Goal: Navigation & Orientation: Find specific page/section

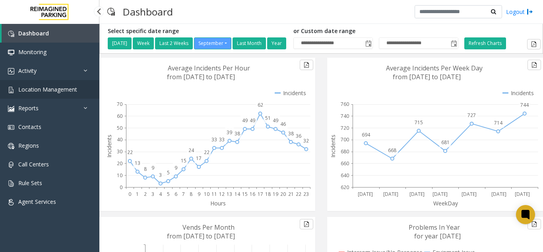
click at [70, 80] on link "Location Management" at bounding box center [49, 89] width 99 height 19
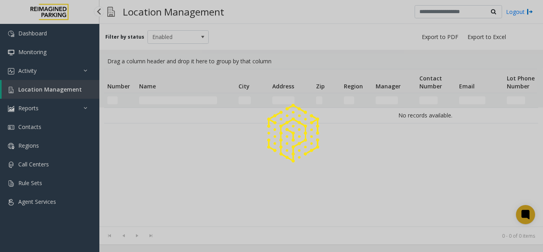
click at [70, 80] on div at bounding box center [271, 126] width 543 height 252
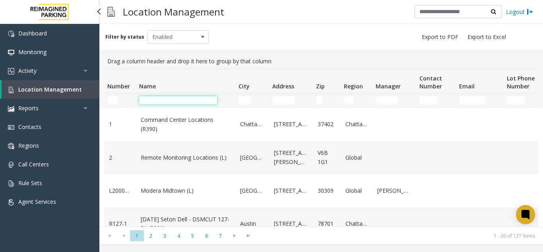
click at [173, 101] on input "Name Filter" at bounding box center [178, 100] width 78 height 8
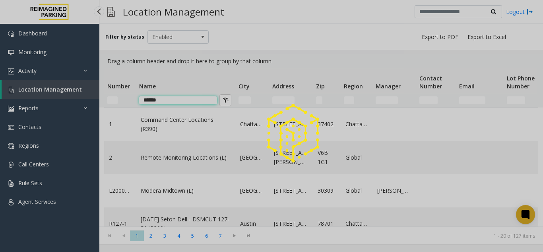
type input "******"
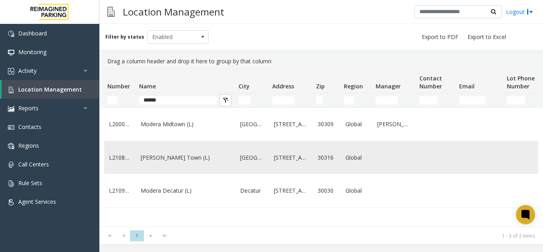
click at [107, 161] on td "L21088000" at bounding box center [120, 157] width 32 height 33
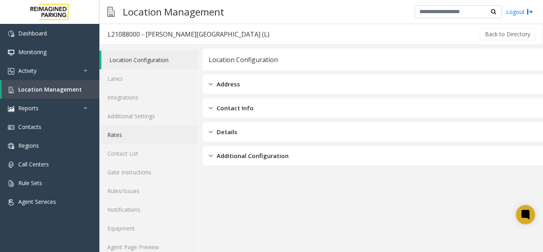
click at [120, 134] on link "Rates" at bounding box center [148, 134] width 99 height 19
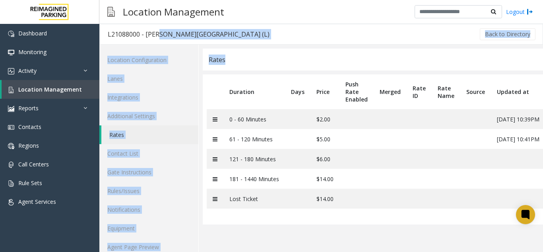
drag, startPoint x: 286, startPoint y: 57, endPoint x: 317, endPoint y: 47, distance: 32.7
click at [248, 47] on div "Rates Duration Days Price Push Rate Enabled Merged Rate ID Rate Name Source Upd…" at bounding box center [371, 154] width 344 height 218
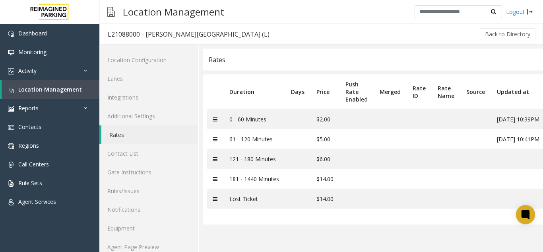
click at [293, 60] on div "Rates" at bounding box center [373, 60] width 341 height 22
click at [122, 76] on link "Lanes" at bounding box center [148, 78] width 99 height 19
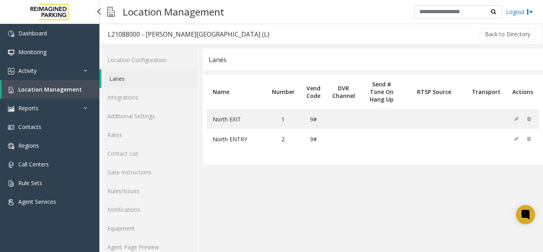
click at [30, 91] on span "Location Management" at bounding box center [50, 90] width 64 height 8
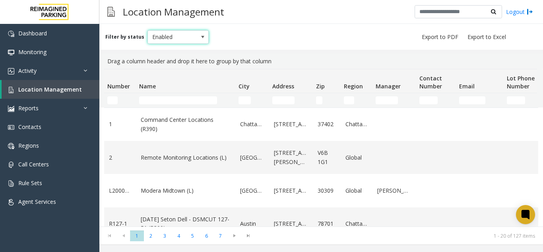
click at [158, 33] on span "Enabled" at bounding box center [172, 37] width 49 height 13
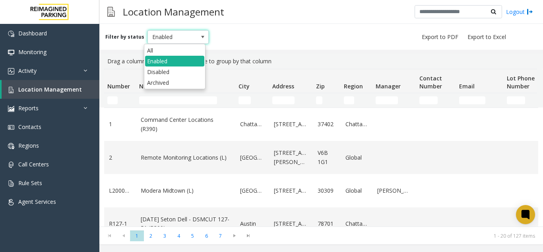
click at [238, 38] on div "Filter by status Enabled" at bounding box center [321, 37] width 444 height 26
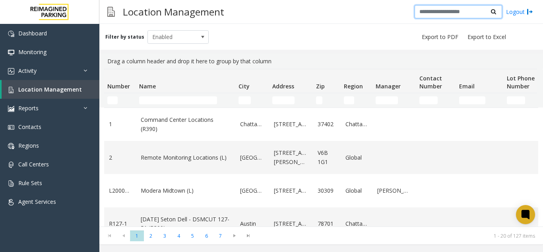
click at [467, 11] on input "text" at bounding box center [459, 12] width 88 height 14
type input "*"
type input "********"
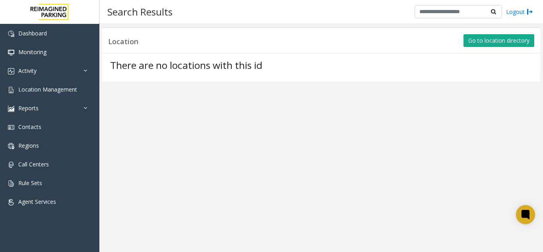
click at [130, 45] on h3 "Location" at bounding box center [123, 41] width 30 height 9
click at [130, 43] on h3 "Location" at bounding box center [123, 41] width 30 height 9
click at [143, 48] on div "Location Go to location directory" at bounding box center [321, 40] width 438 height 26
click at [58, 93] on link "Location Management" at bounding box center [49, 89] width 99 height 19
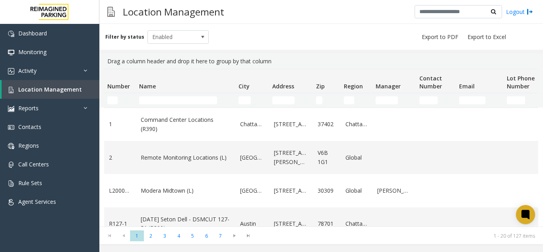
click at [174, 62] on div "Drag a column header and drop it here to group by that column" at bounding box center [321, 61] width 434 height 15
click at [178, 39] on span "Enabled" at bounding box center [172, 37] width 49 height 13
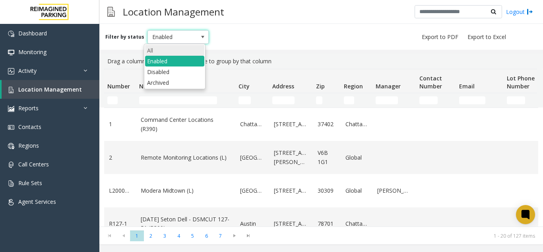
click at [173, 47] on li "All" at bounding box center [174, 50] width 59 height 11
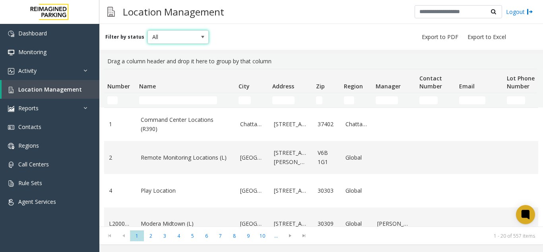
click at [165, 39] on span "All" at bounding box center [172, 37] width 49 height 13
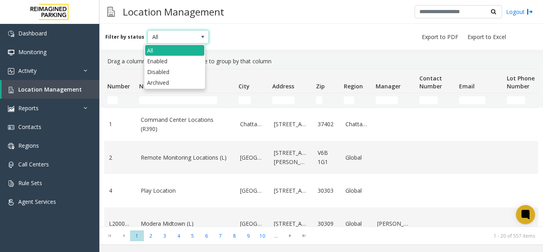
click at [175, 31] on span "All" at bounding box center [172, 37] width 49 height 13
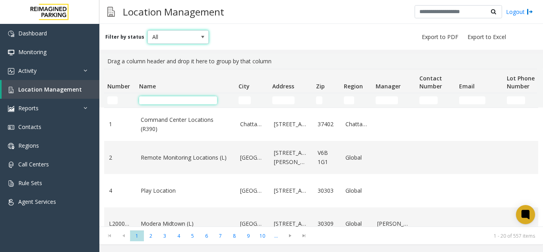
click at [169, 99] on input "Name Filter" at bounding box center [178, 100] width 78 height 8
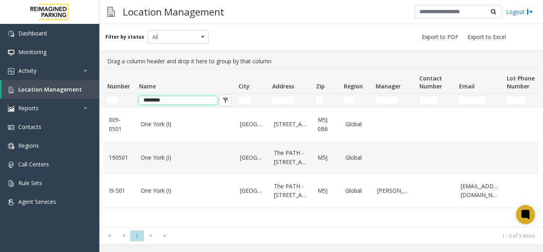
type input "********"
click at [182, 160] on link "One York (I)" at bounding box center [186, 157] width 90 height 9
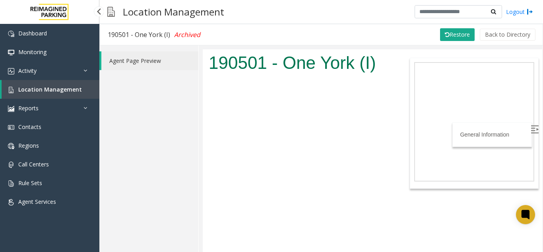
click at [32, 88] on span "Location Management" at bounding box center [50, 90] width 64 height 8
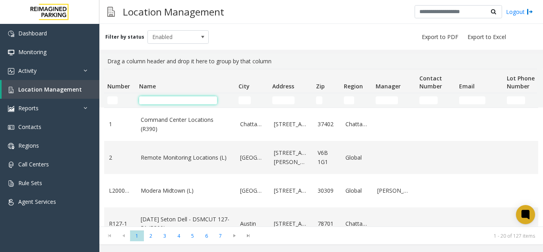
click at [159, 102] on input "Name Filter" at bounding box center [178, 100] width 78 height 8
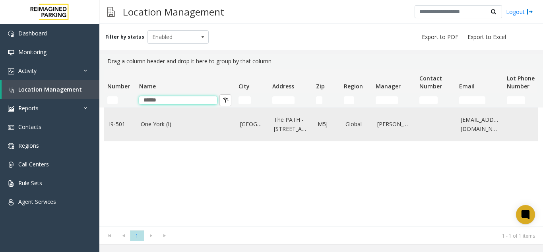
type input "******"
click at [177, 127] on link "One York (I)" at bounding box center [186, 124] width 90 height 9
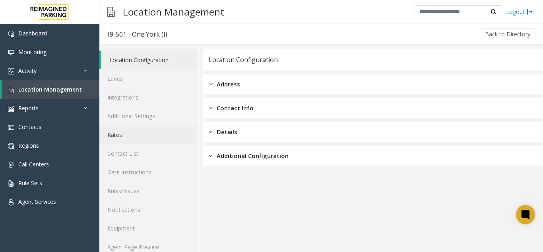
click at [115, 133] on link "Rates" at bounding box center [148, 134] width 99 height 19
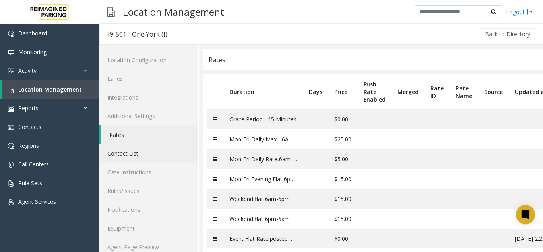
click at [143, 153] on link "Contact List" at bounding box center [148, 153] width 99 height 19
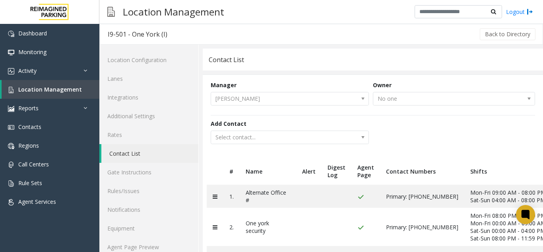
scroll to position [62, 0]
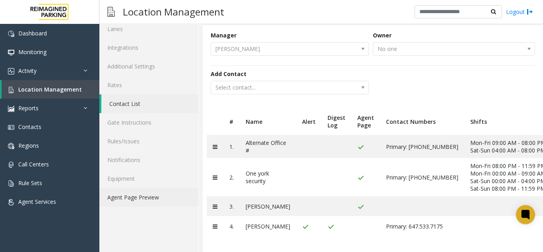
click at [141, 188] on link "Agent Page Preview" at bounding box center [148, 197] width 99 height 19
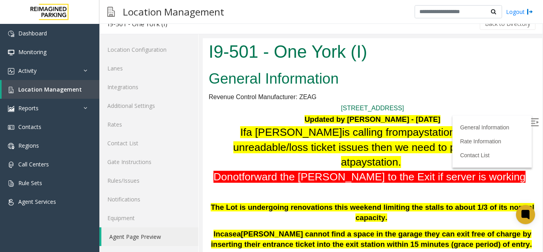
click at [436, 68] on h2 "General Information" at bounding box center [373, 78] width 328 height 21
drag, startPoint x: 533, startPoint y: 54, endPoint x: 733, endPoint y: 76, distance: 200.8
click at [531, 123] on img at bounding box center [535, 122] width 8 height 8
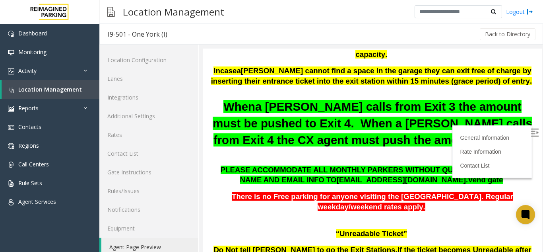
scroll to position [175, 0]
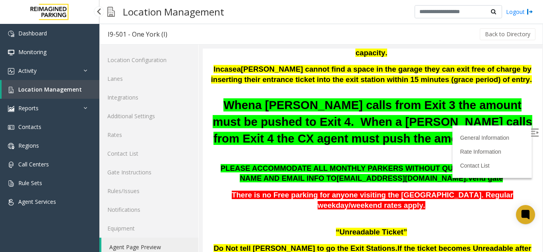
click at [33, 85] on link "Location Management" at bounding box center [51, 89] width 98 height 19
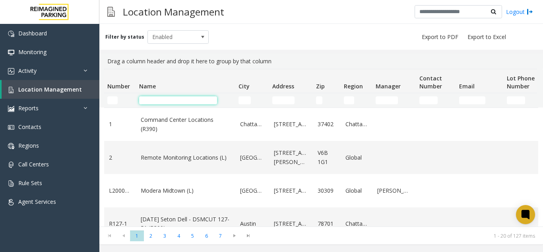
click at [161, 98] on input "Name Filter" at bounding box center [178, 100] width 78 height 8
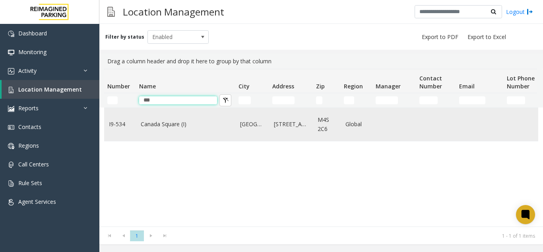
type input "***"
click at [164, 122] on link "Canada Square (I)" at bounding box center [186, 124] width 90 height 9
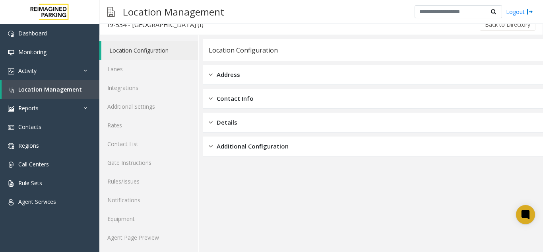
scroll to position [10, 0]
click at [117, 228] on link "Agent Page Preview" at bounding box center [148, 236] width 99 height 19
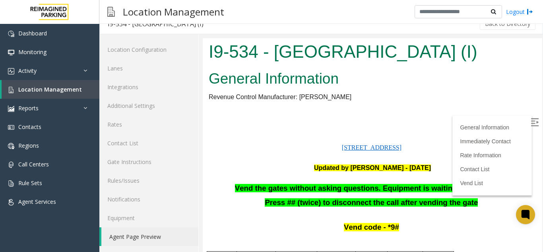
click at [530, 119] on label at bounding box center [536, 123] width 12 height 12
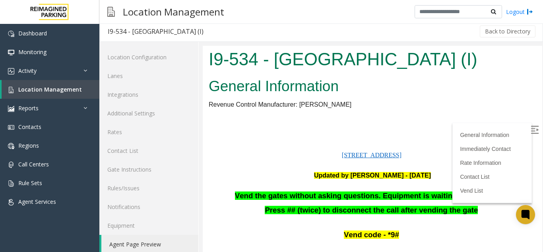
scroll to position [10, 0]
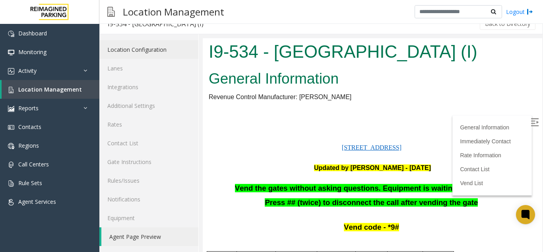
click at [150, 50] on link "Location Configuration" at bounding box center [148, 49] width 99 height 19
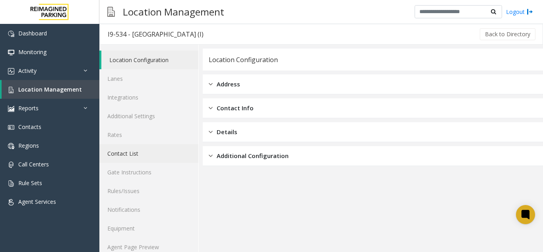
click at [142, 152] on link "Contact List" at bounding box center [148, 153] width 99 height 19
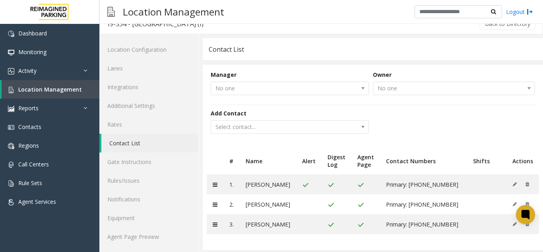
scroll to position [18, 0]
click at [151, 51] on link "Location Configuration" at bounding box center [148, 49] width 99 height 19
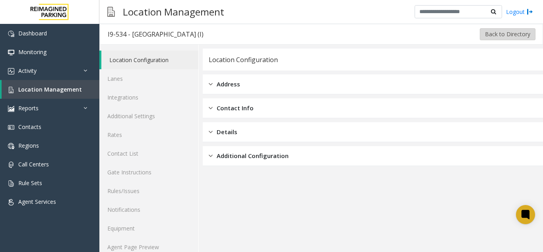
click at [484, 29] on button "Back to Directory" at bounding box center [508, 34] width 56 height 12
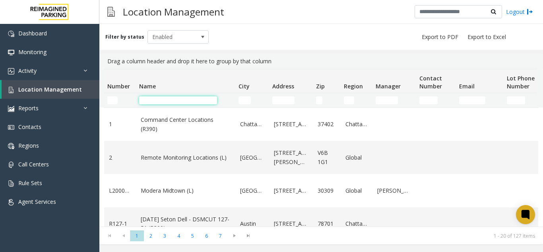
click at [168, 98] on input "Name Filter" at bounding box center [178, 100] width 78 height 8
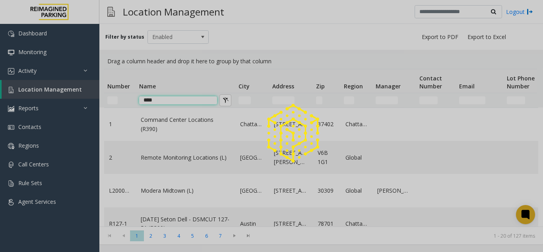
type input "****"
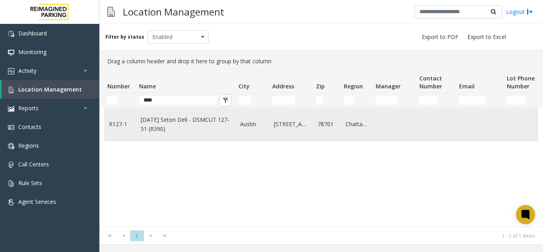
click at [179, 123] on link "[DATE] Seton Dell - DSMCUT 127-51 (R390)" at bounding box center [186, 124] width 90 height 18
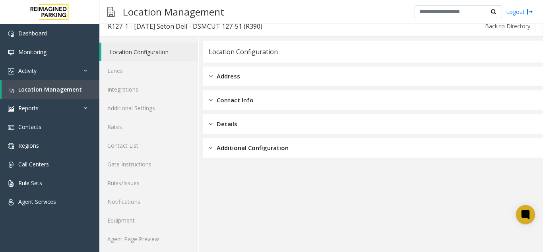
scroll to position [10, 0]
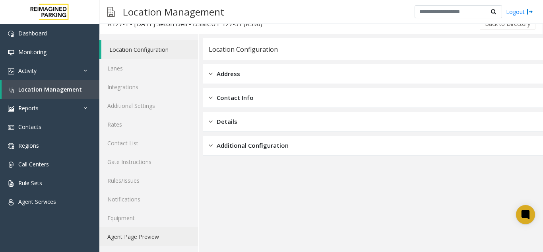
click at [141, 230] on link "Agent Page Preview" at bounding box center [148, 236] width 99 height 19
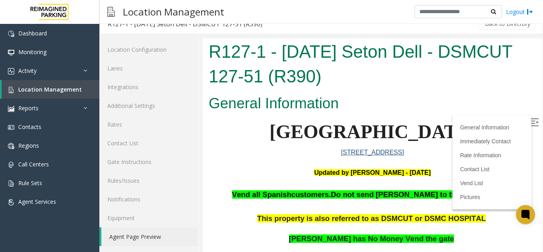
scroll to position [40, 0]
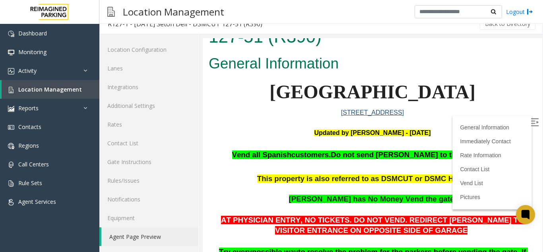
click at [531, 118] on img at bounding box center [535, 122] width 8 height 8
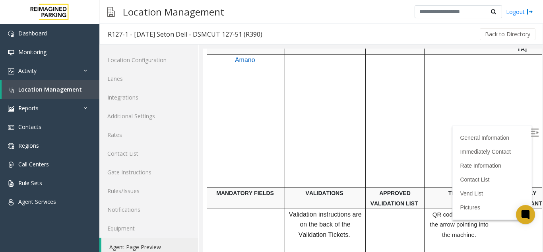
scroll to position [276, 0]
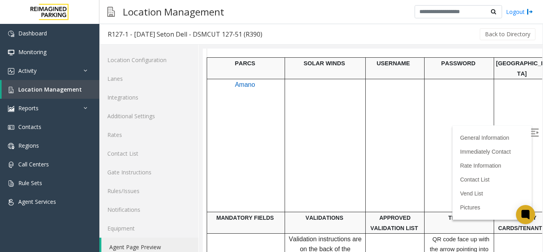
click at [232, 111] on td "Amano" at bounding box center [246, 145] width 78 height 133
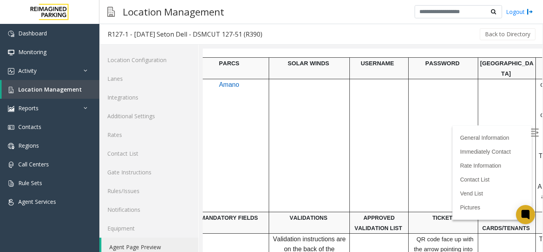
scroll to position [196, 16]
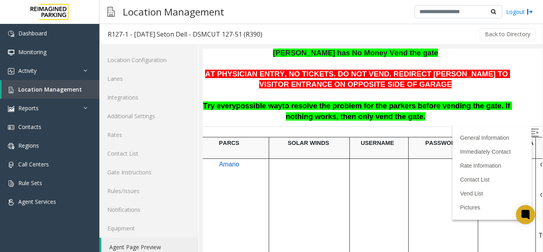
click at [364, 180] on td at bounding box center [379, 224] width 59 height 133
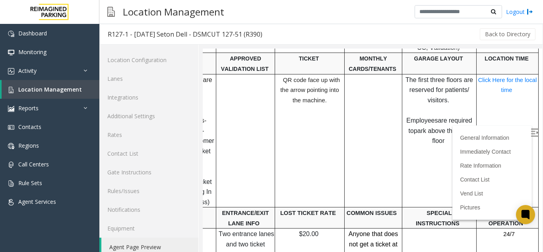
scroll to position [451, 162]
